Goal: Task Accomplishment & Management: Complete application form

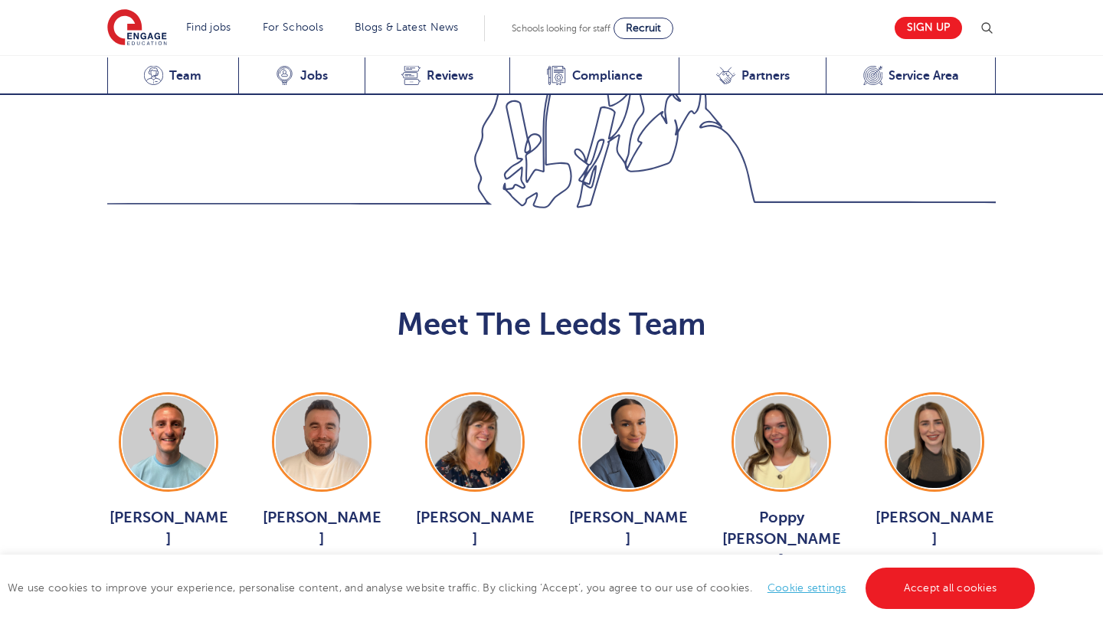
scroll to position [1694, 0]
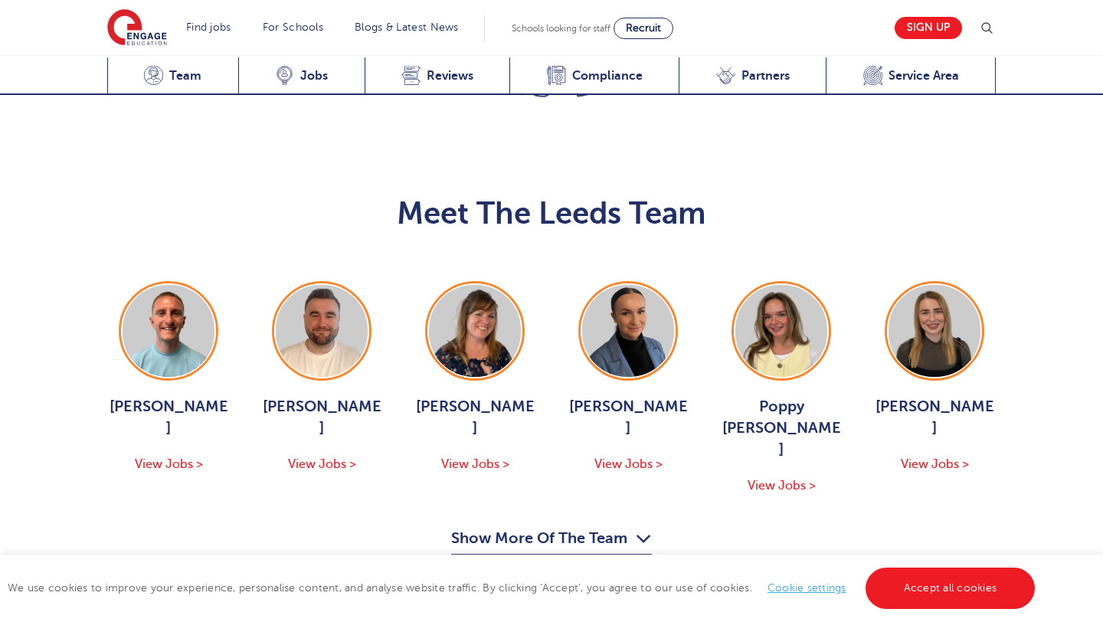
click at [612, 526] on button "Show More Of The Team" at bounding box center [551, 540] width 201 height 29
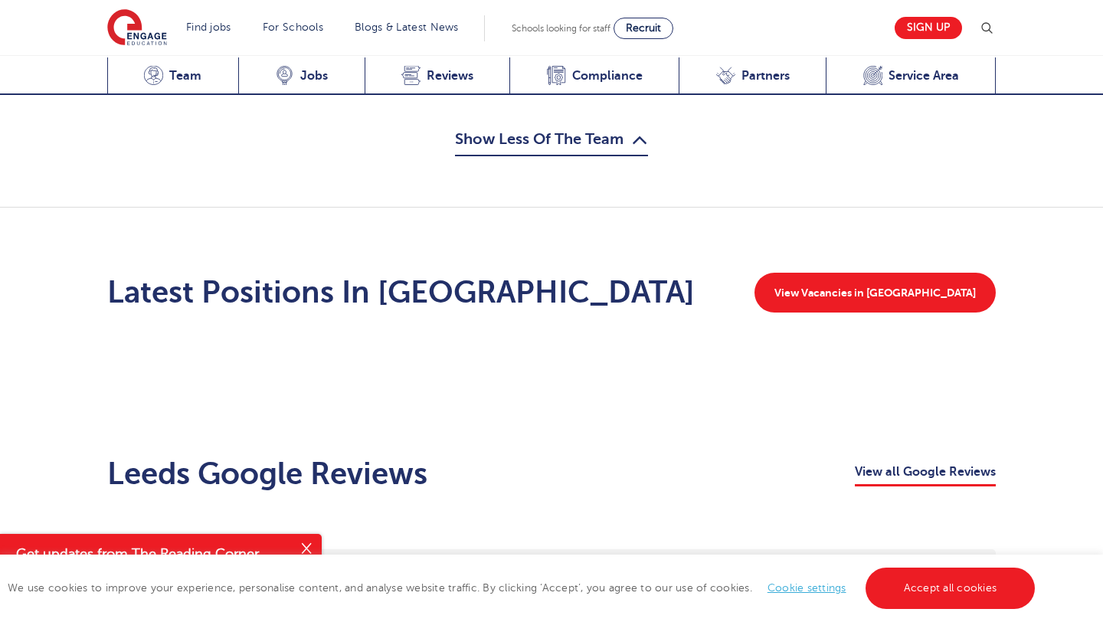
scroll to position [2315, 0]
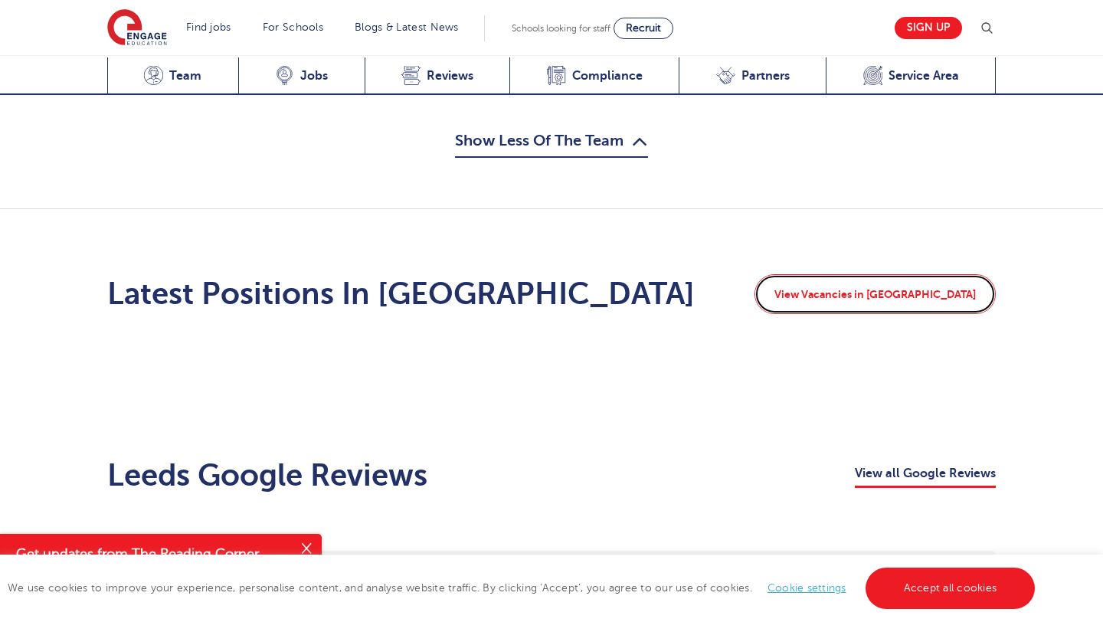
click at [948, 274] on link "View Vacancies in Leeds" at bounding box center [875, 294] width 241 height 40
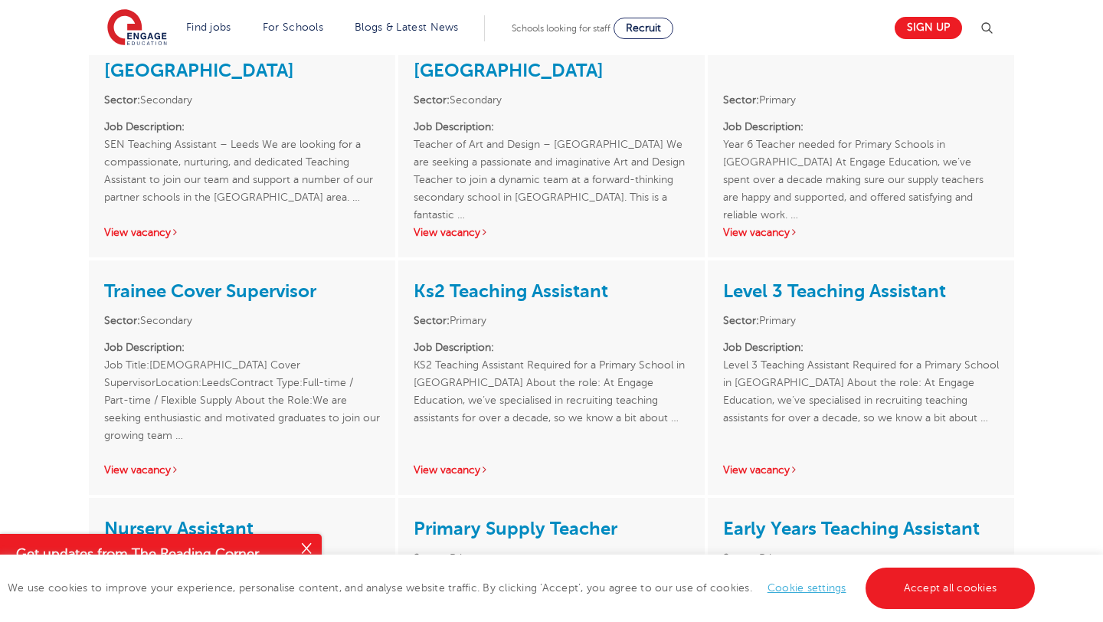
scroll to position [2649, 0]
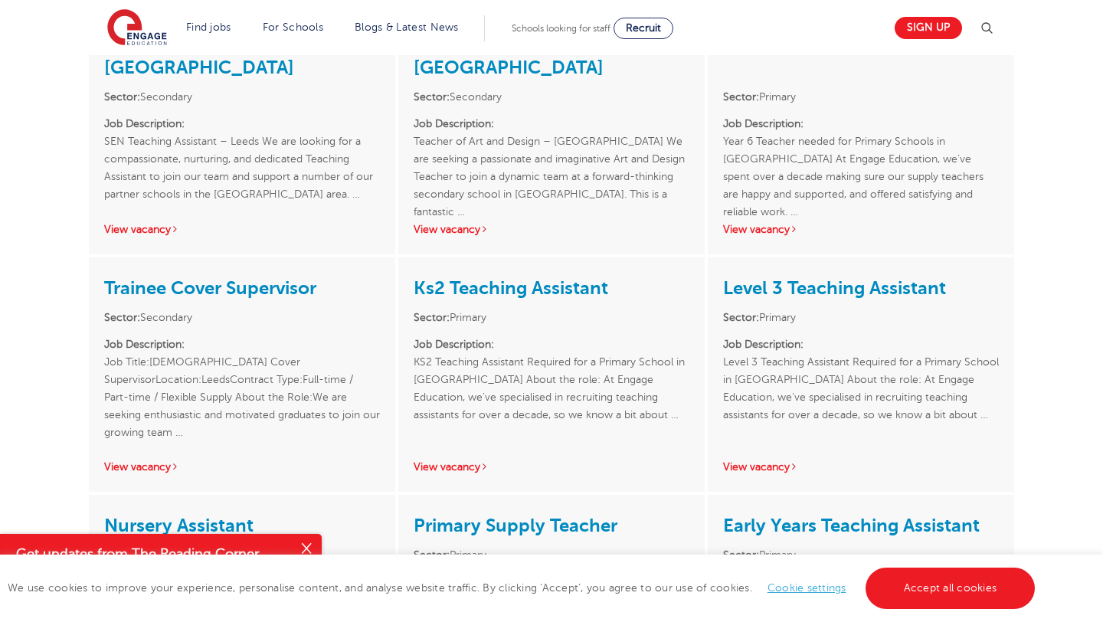
click at [158, 405] on div "Trainee Cover Supervisor Sector: Secondary Job Description: Job Title:[DEMOGRAP…" at bounding box center [242, 374] width 306 height 234
click at [159, 461] on link "View vacancy" at bounding box center [141, 466] width 75 height 11
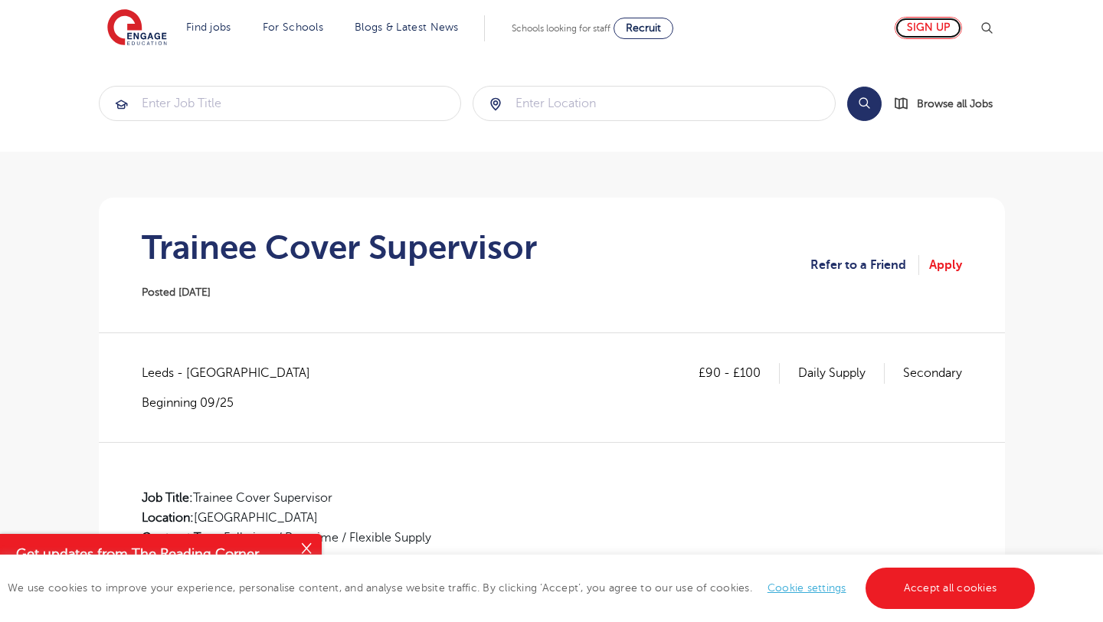
click at [916, 34] on link "Sign up" at bounding box center [928, 28] width 67 height 22
